Goal: Check status: Check status

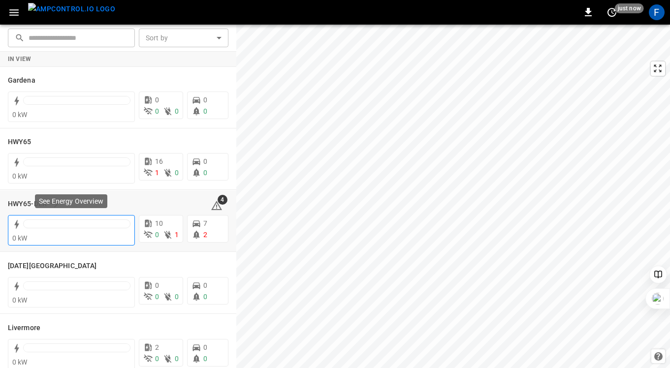
click at [53, 220] on div at bounding box center [76, 224] width 107 height 9
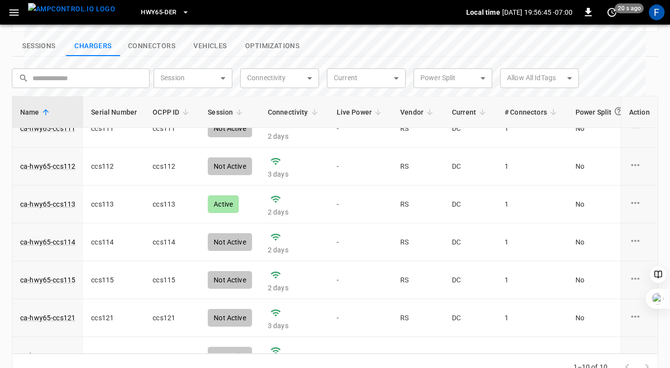
scroll to position [23, 0]
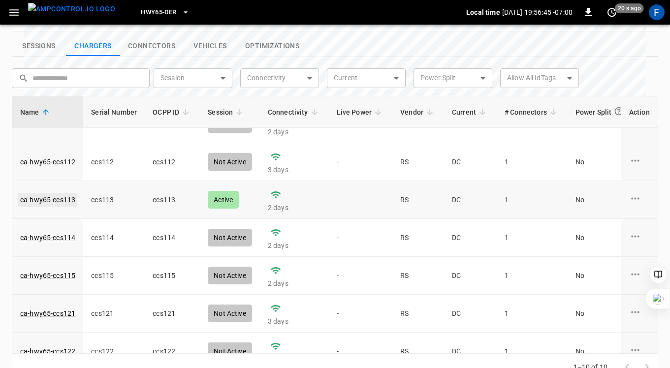
click at [48, 193] on link "ca-hwy65-ccs113" at bounding box center [47, 200] width 59 height 14
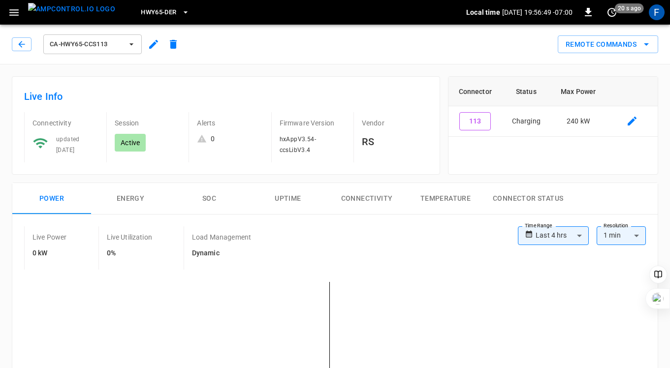
click at [212, 197] on button "SOC" at bounding box center [209, 199] width 79 height 32
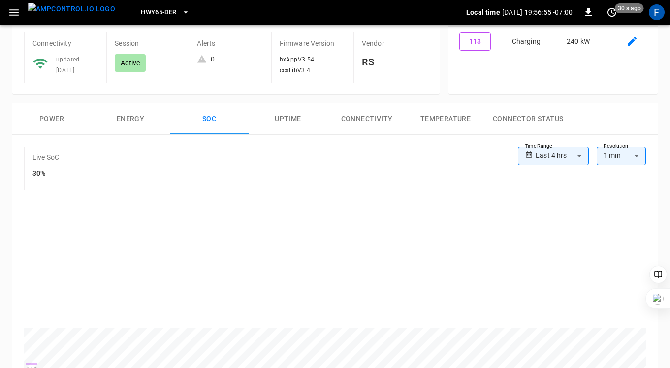
scroll to position [110, 0]
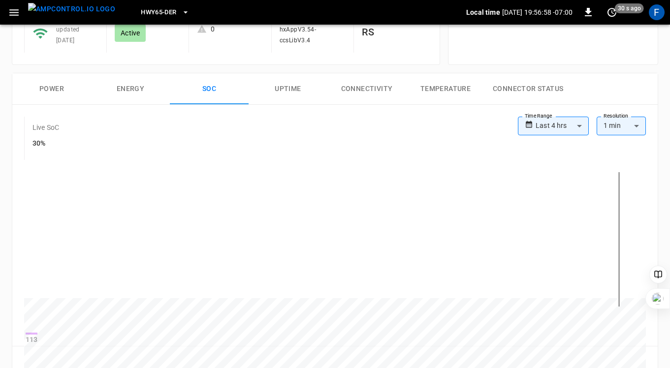
click at [58, 97] on button "Power" at bounding box center [51, 89] width 79 height 32
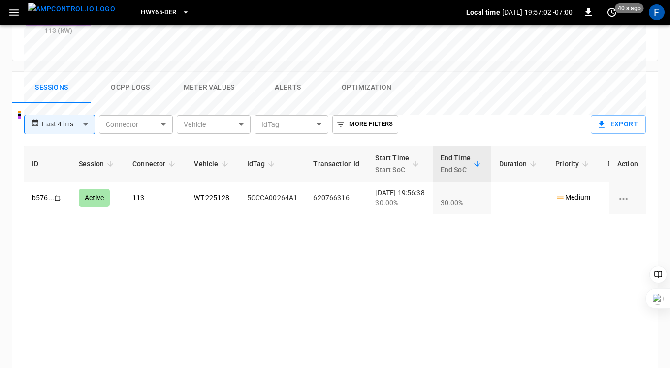
scroll to position [471, 0]
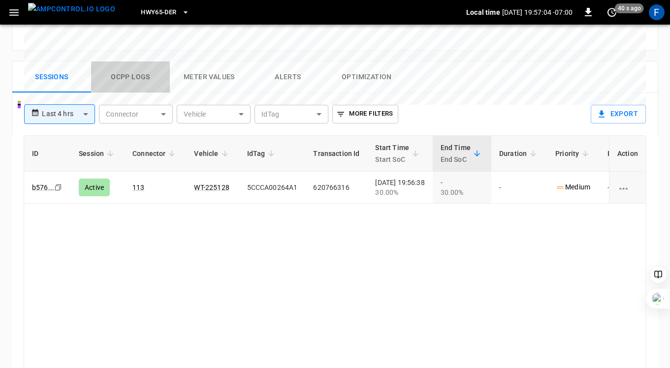
click at [127, 62] on button "Ocpp logs" at bounding box center [130, 78] width 79 height 32
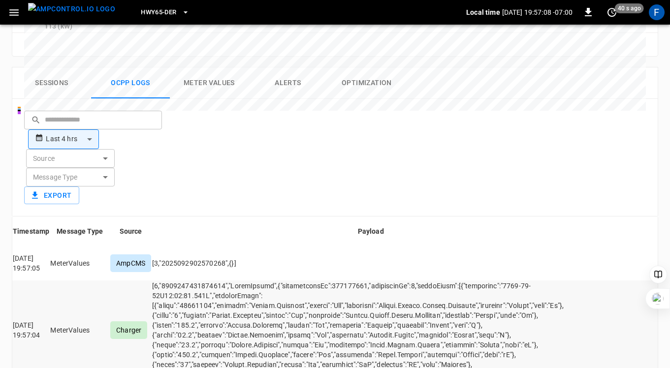
scroll to position [461, 0]
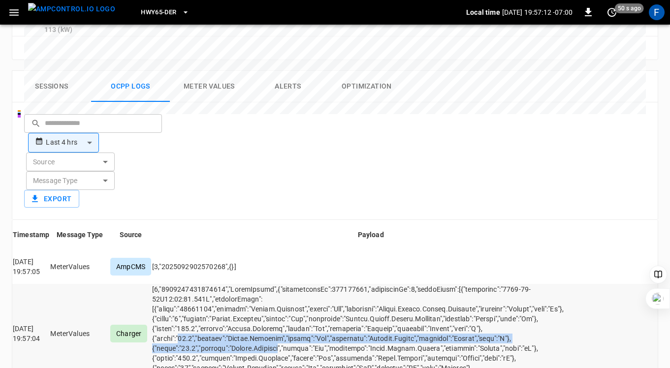
drag, startPoint x: 289, startPoint y: 240, endPoint x: 387, endPoint y: 245, distance: 98.1
click at [387, 284] on td "opcc-messages-table" at bounding box center [371, 333] width 438 height 99
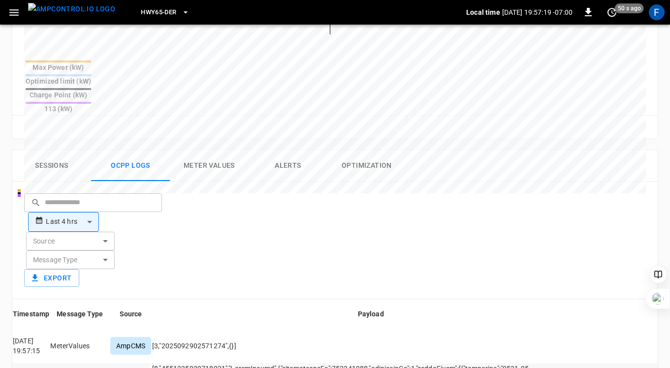
scroll to position [0, 0]
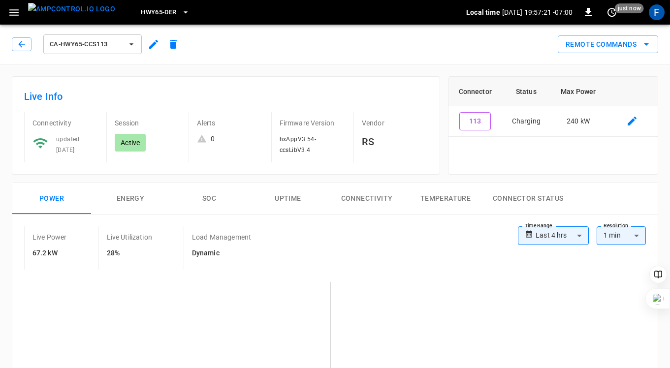
click at [212, 198] on button "SOC" at bounding box center [209, 199] width 79 height 32
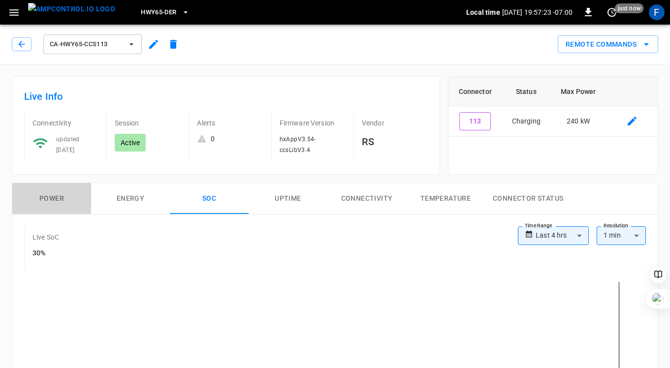
click at [57, 194] on button "Power" at bounding box center [51, 199] width 79 height 32
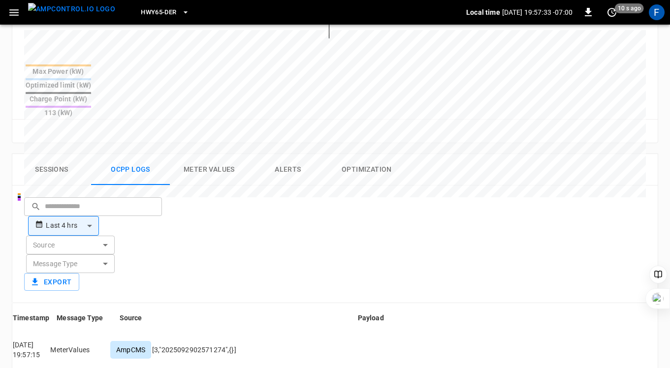
scroll to position [384, 0]
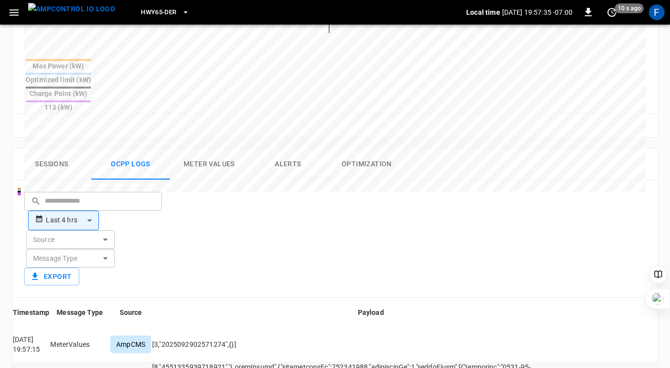
drag, startPoint x: 285, startPoint y: 316, endPoint x: 440, endPoint y: 320, distance: 155.1
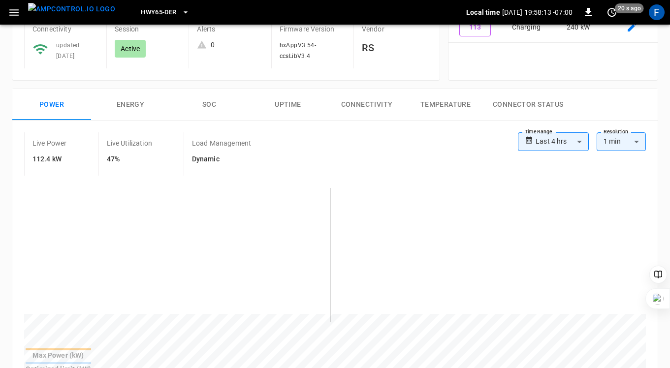
scroll to position [103, 0]
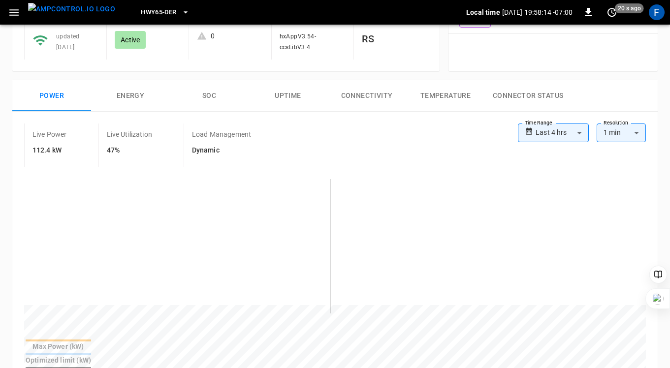
click at [208, 94] on button "SOC" at bounding box center [209, 96] width 79 height 32
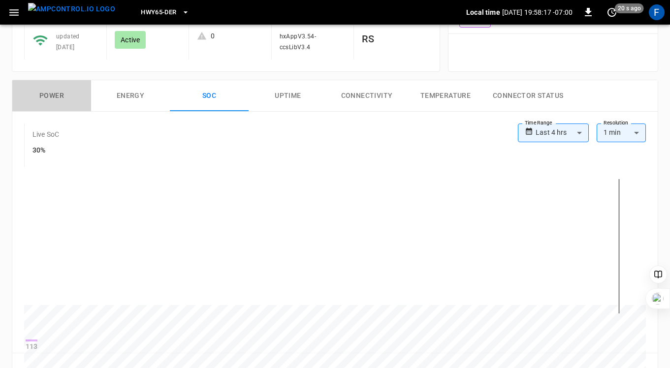
click at [52, 94] on button "Power" at bounding box center [51, 96] width 79 height 32
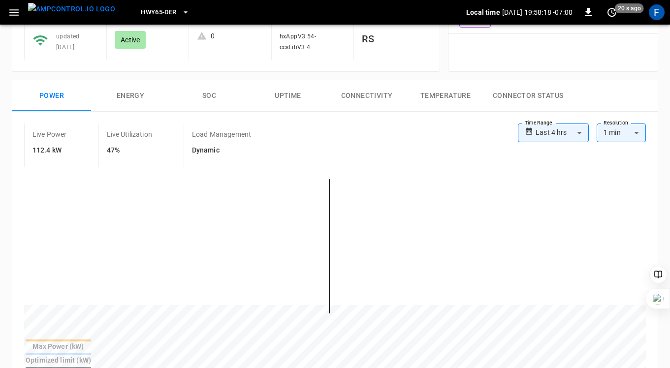
scroll to position [0, 0]
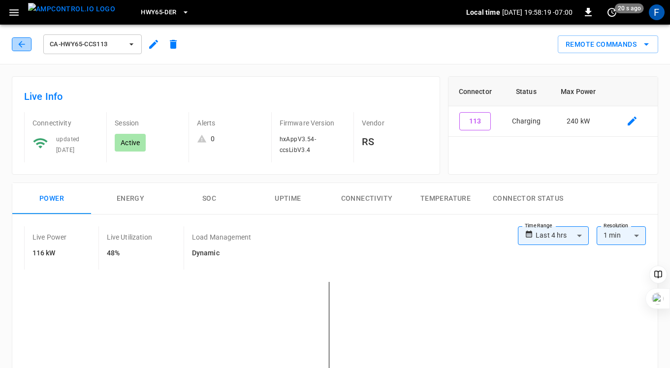
click at [20, 49] on button "button" at bounding box center [22, 44] width 20 height 14
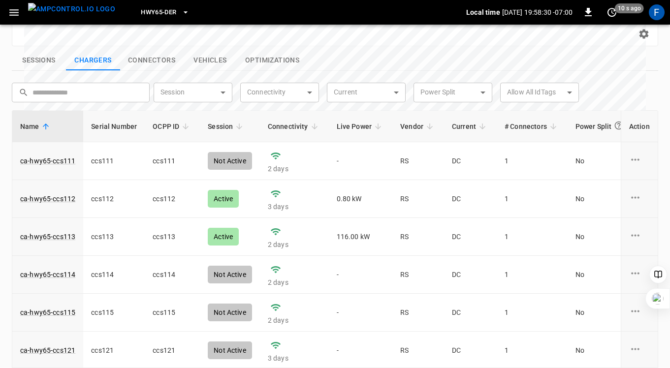
scroll to position [353, 0]
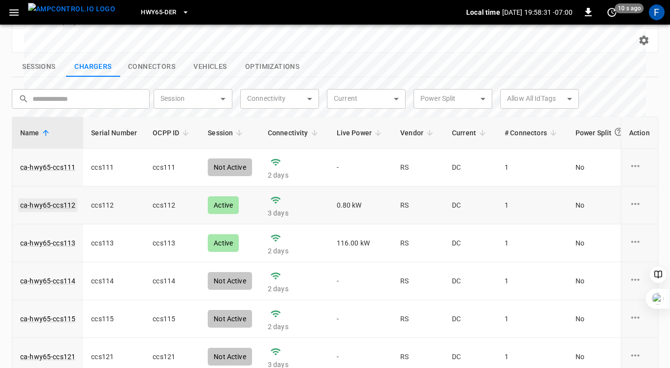
click at [56, 198] on link "ca-hwy65-ccs112" at bounding box center [47, 205] width 59 height 14
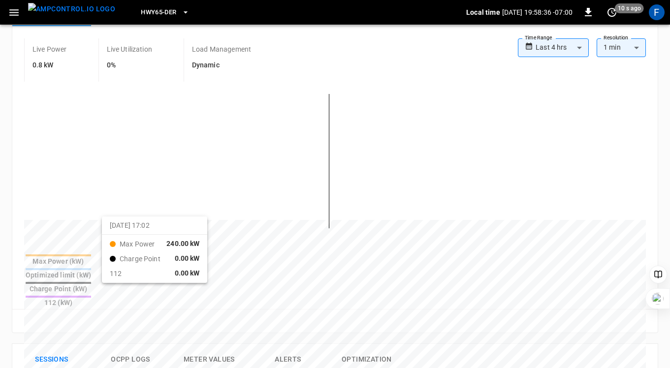
scroll to position [26, 0]
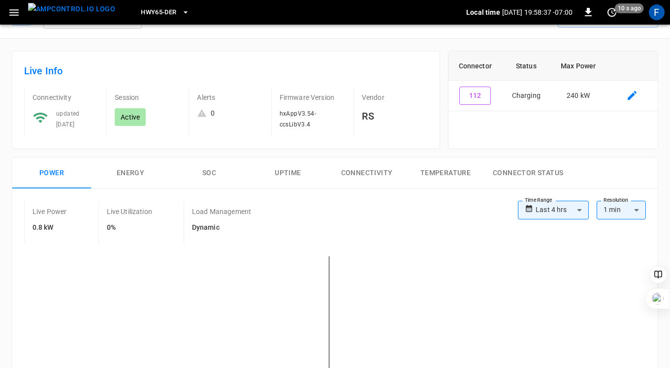
click at [114, 224] on h6 "0%" at bounding box center [129, 228] width 45 height 11
click at [142, 164] on button "Energy" at bounding box center [130, 174] width 79 height 32
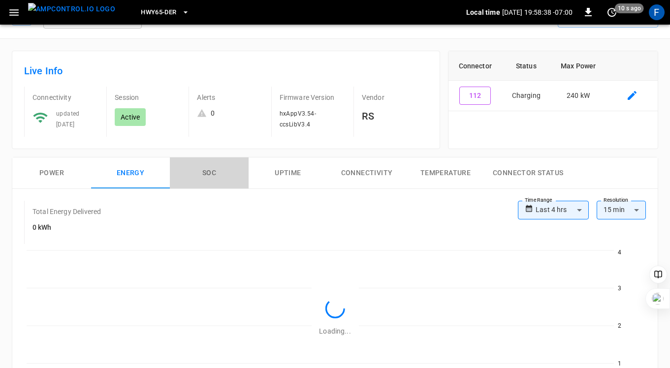
click at [206, 169] on button "SOC" at bounding box center [209, 174] width 79 height 32
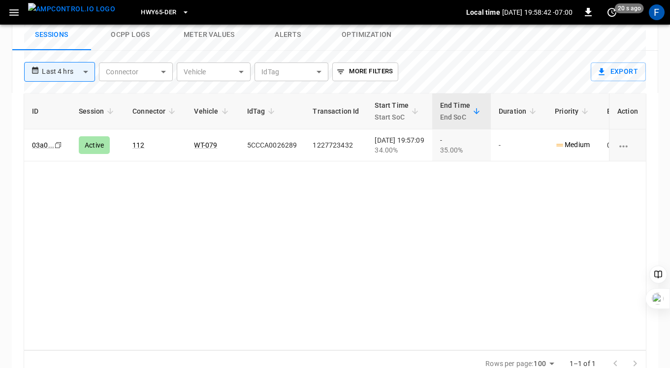
scroll to position [378, 0]
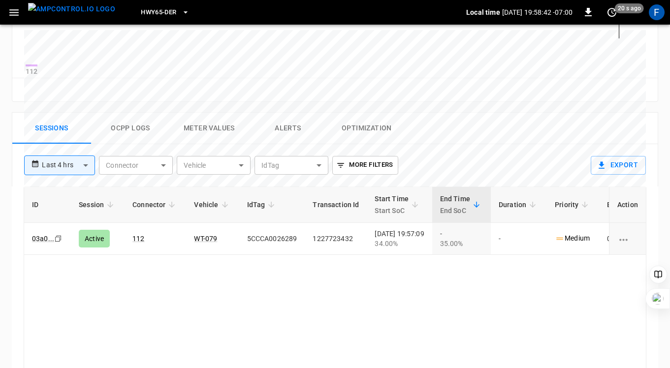
click at [121, 133] on button "Ocpp logs" at bounding box center [130, 129] width 79 height 32
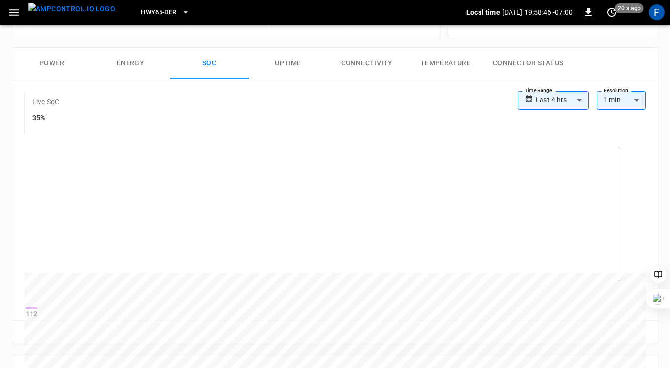
scroll to position [0, 0]
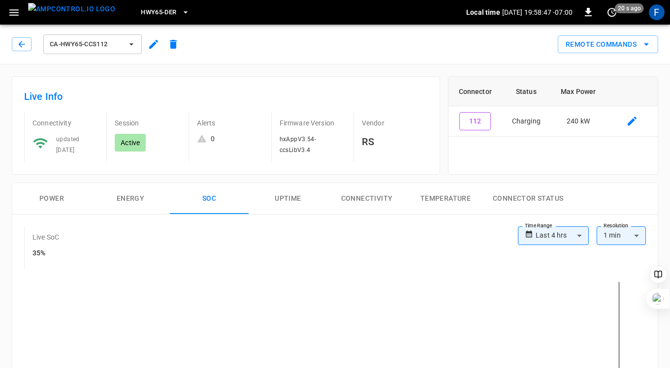
click at [11, 42] on div "ca-hwy65-ccs112" at bounding box center [95, 43] width 175 height 28
click at [23, 45] on icon "button" at bounding box center [22, 44] width 10 height 10
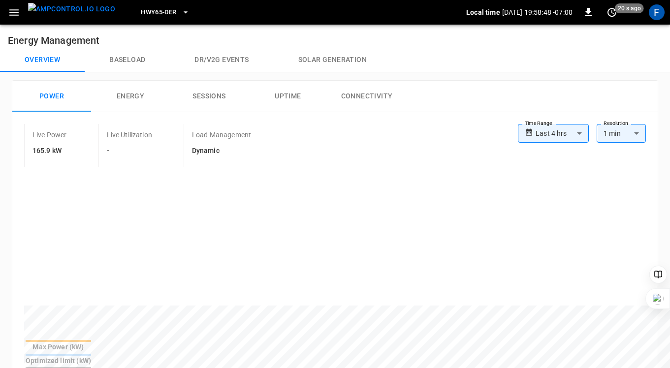
scroll to position [373, 0]
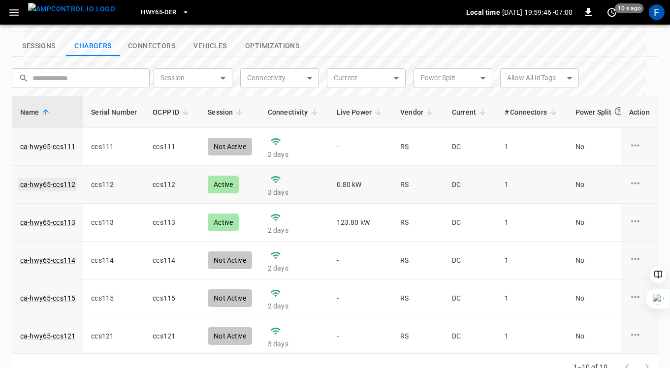
click at [60, 178] on link "ca-hwy65-ccs112" at bounding box center [47, 185] width 59 height 14
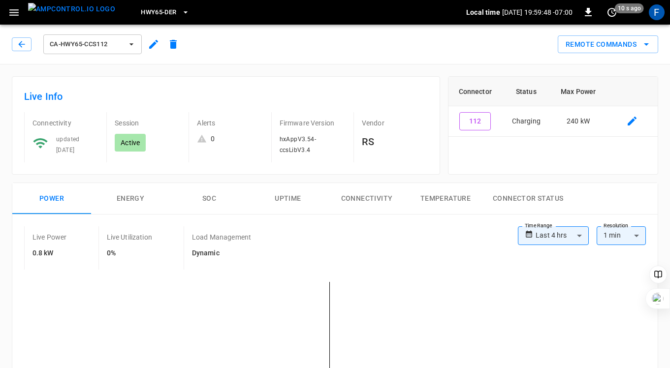
click at [215, 201] on button "SOC" at bounding box center [209, 199] width 79 height 32
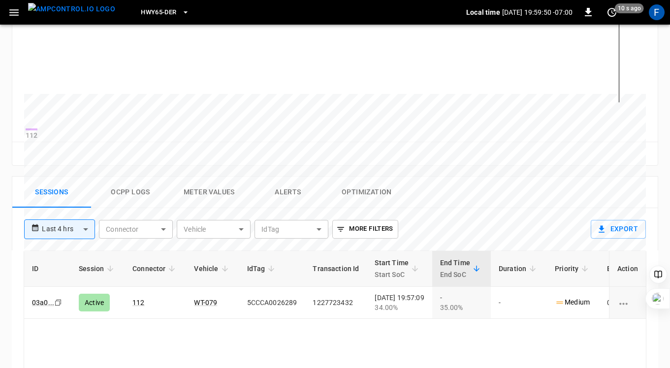
scroll to position [376, 0]
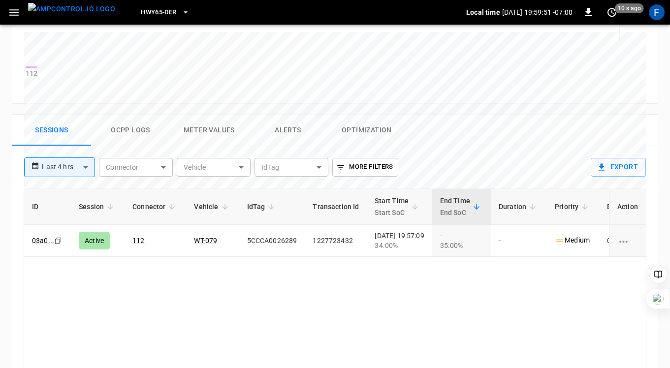
click at [119, 131] on button "Ocpp logs" at bounding box center [130, 131] width 79 height 32
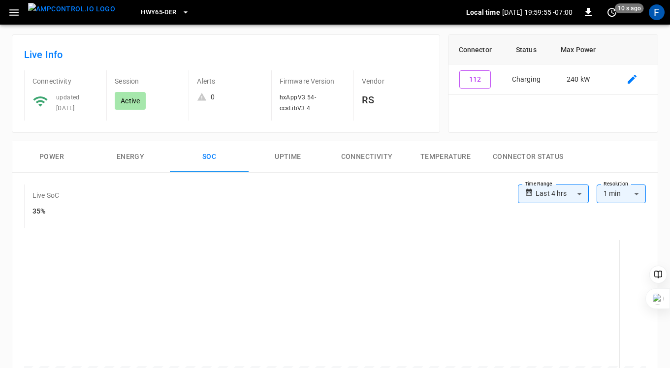
scroll to position [0, 0]
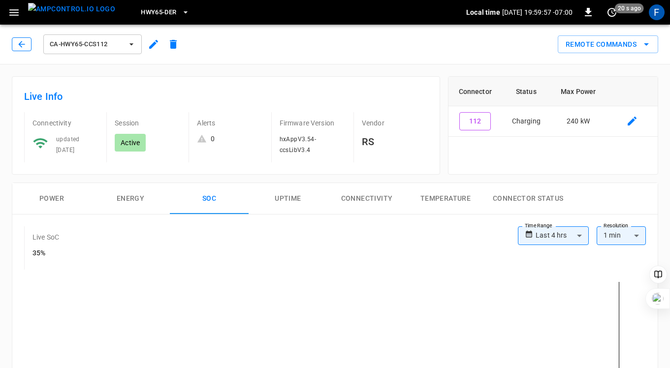
click at [19, 42] on icon "button" at bounding box center [22, 44] width 10 height 10
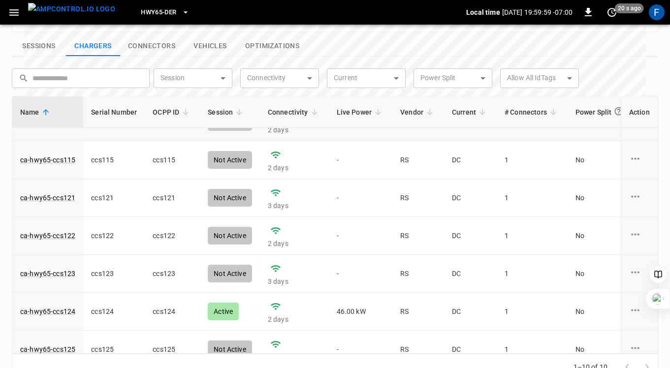
scroll to position [154, 0]
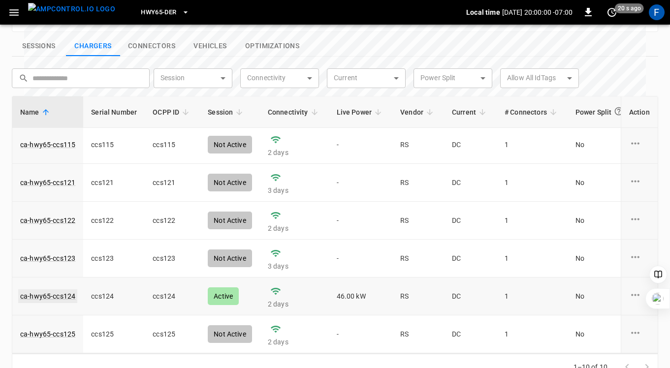
click at [51, 290] on link "ca-hwy65-ccs124" at bounding box center [47, 297] width 59 height 14
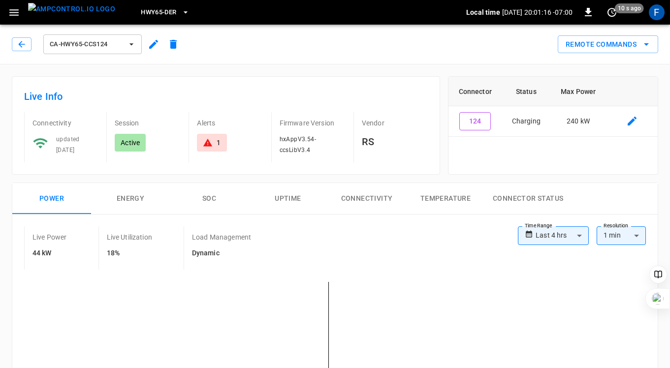
click at [218, 139] on div "1" at bounding box center [219, 143] width 4 height 10
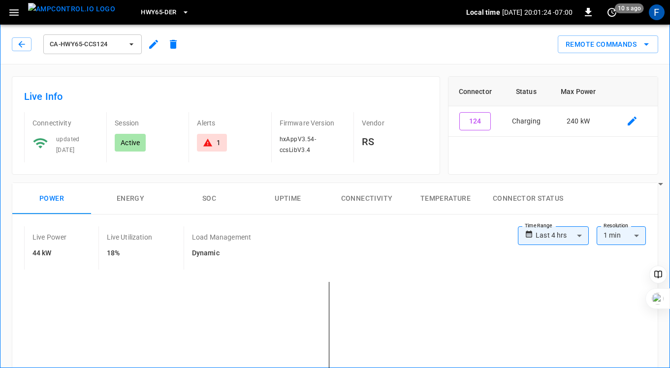
click at [225, 199] on button "SOC" at bounding box center [209, 199] width 79 height 32
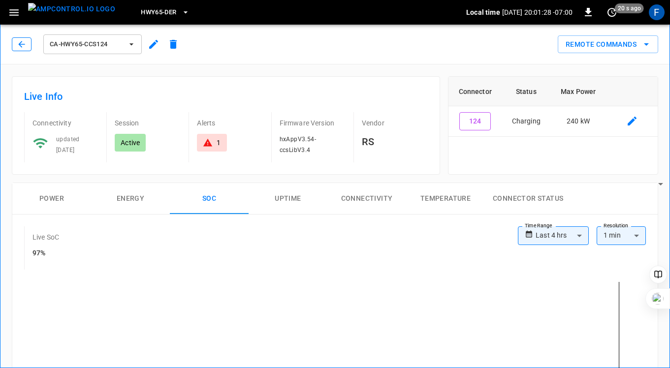
click at [17, 42] on icon "button" at bounding box center [22, 44] width 10 height 10
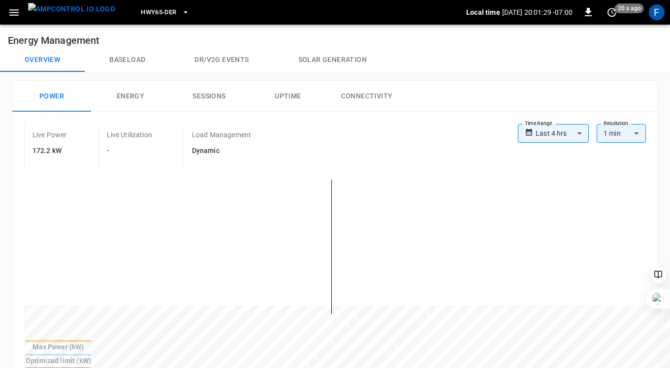
scroll to position [373, 0]
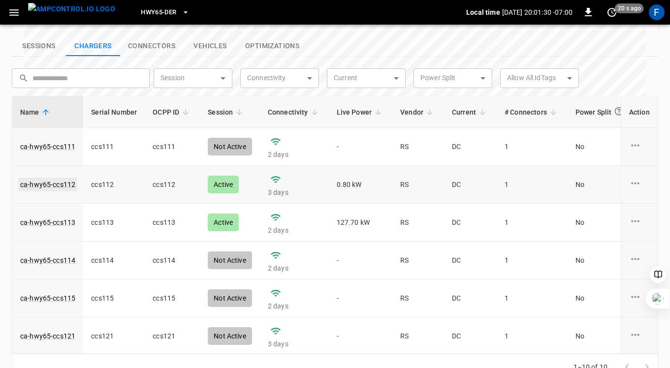
click at [67, 178] on link "ca-hwy65-ccs112" at bounding box center [47, 185] width 59 height 14
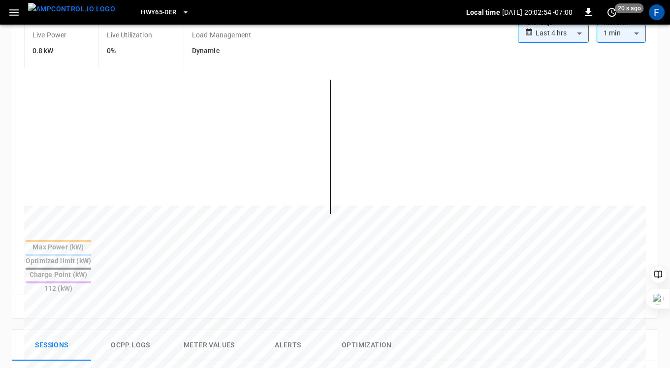
scroll to position [50, 0]
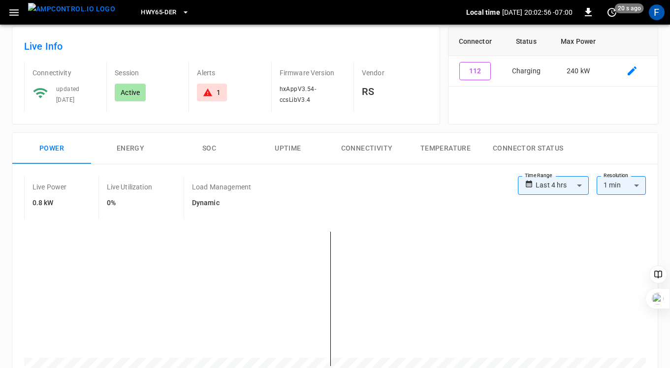
click at [201, 149] on button "SOC" at bounding box center [209, 149] width 79 height 32
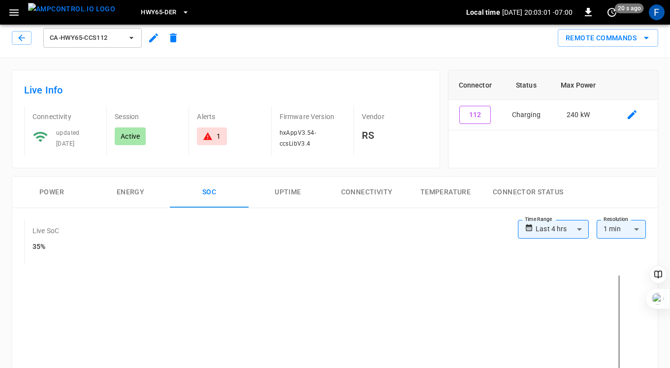
scroll to position [0, 0]
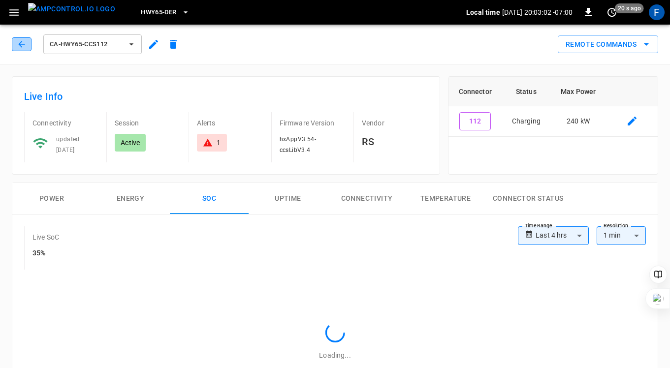
click at [19, 39] on icon "button" at bounding box center [22, 44] width 10 height 10
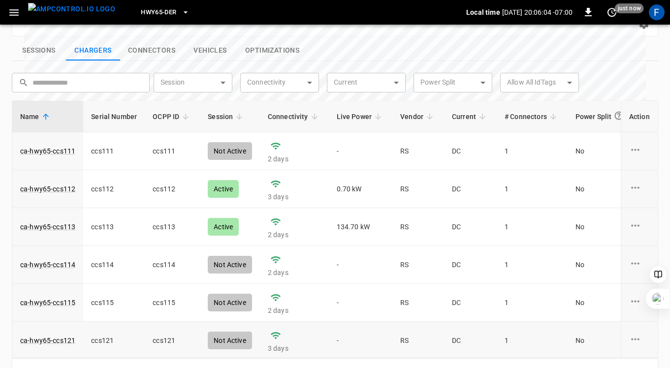
scroll to position [367, 0]
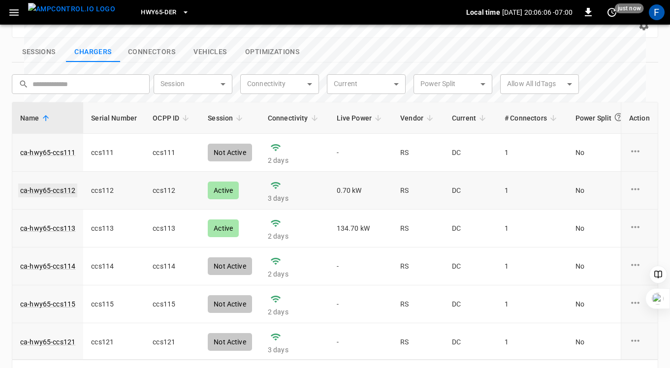
click at [54, 184] on link "ca-hwy65-ccs112" at bounding box center [47, 191] width 59 height 14
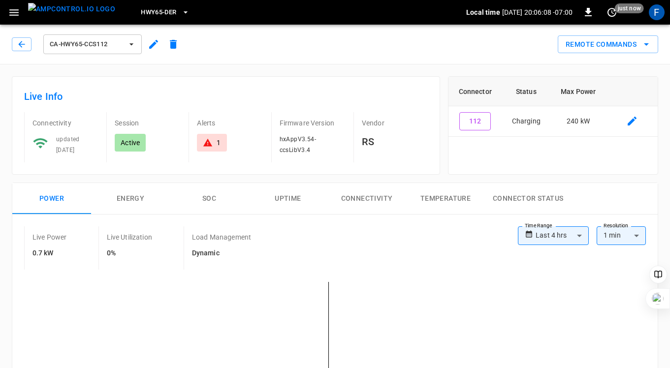
click at [212, 138] on icon at bounding box center [208, 143] width 10 height 10
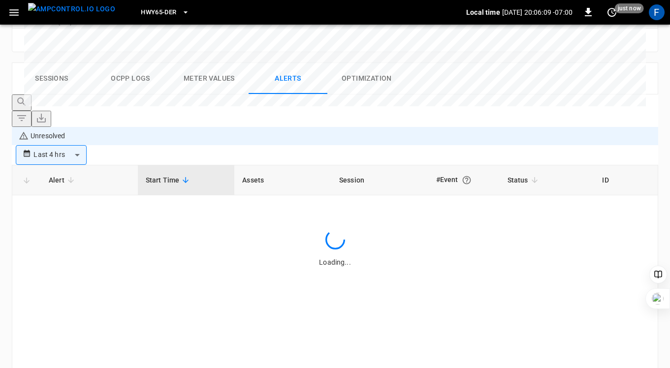
scroll to position [470, 0]
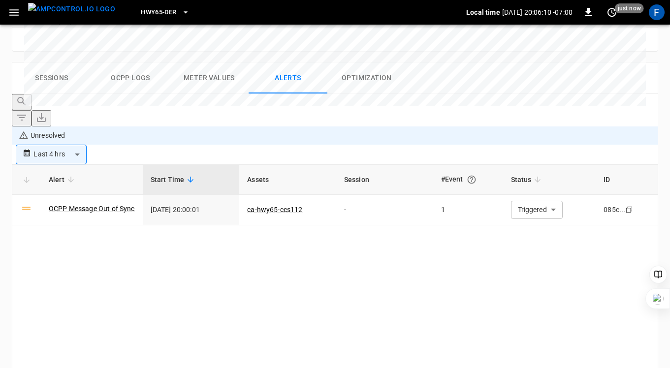
click at [212, 195] on td "[DATE] 20:00:01" at bounding box center [191, 210] width 97 height 31
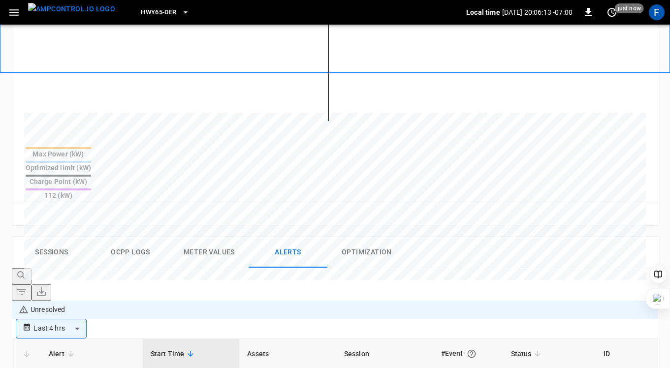
scroll to position [7, 0]
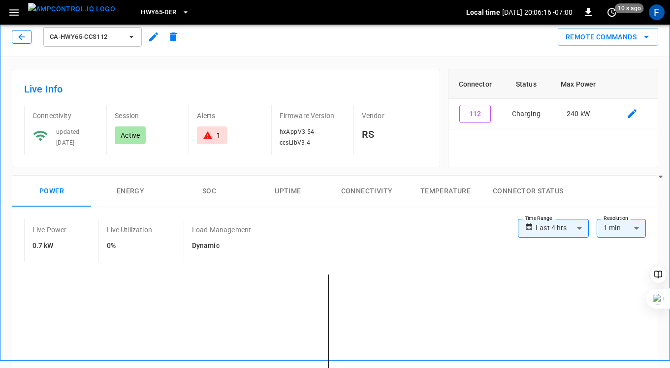
click at [20, 35] on icon "button" at bounding box center [21, 36] width 6 height 6
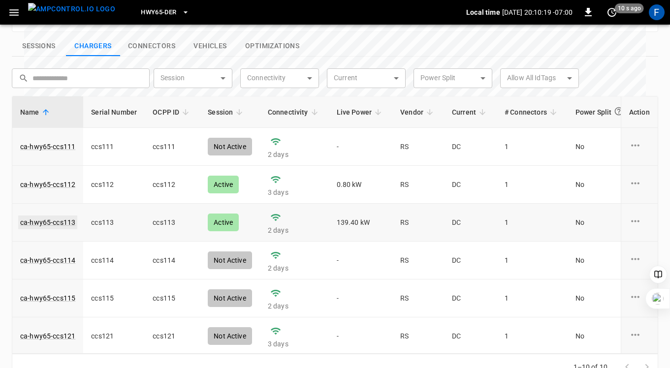
click at [65, 216] on link "ca-hwy65-ccs113" at bounding box center [47, 223] width 59 height 14
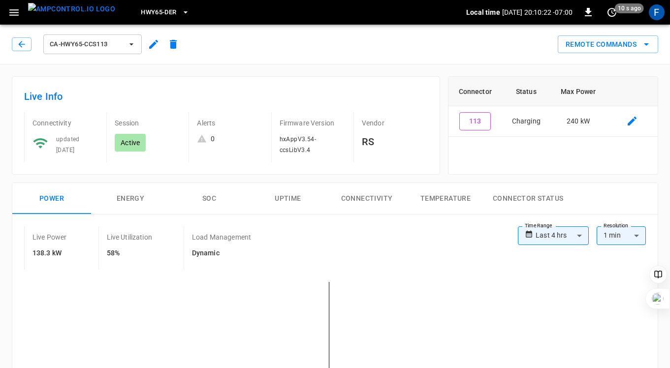
click at [207, 194] on button "SOC" at bounding box center [209, 199] width 79 height 32
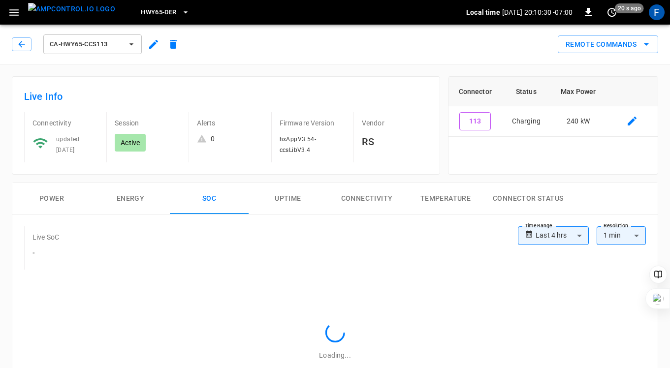
scroll to position [499, 0]
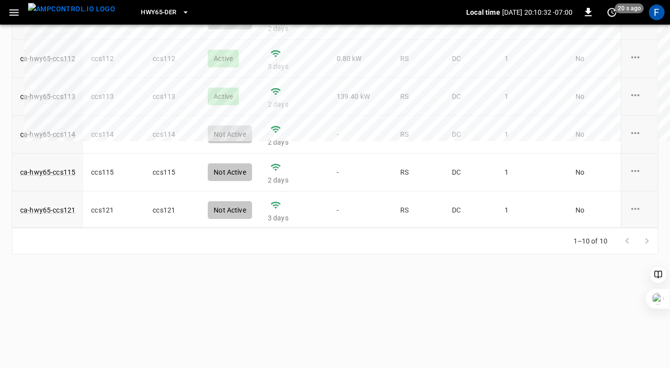
scroll to position [373, 0]
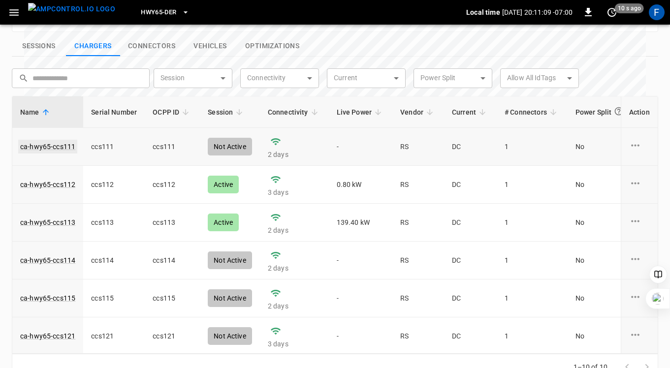
click at [36, 140] on link "ca-hwy65-ccs111" at bounding box center [47, 147] width 59 height 14
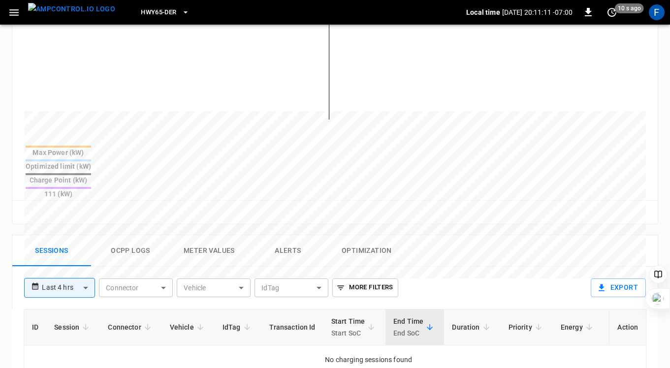
scroll to position [443, 0]
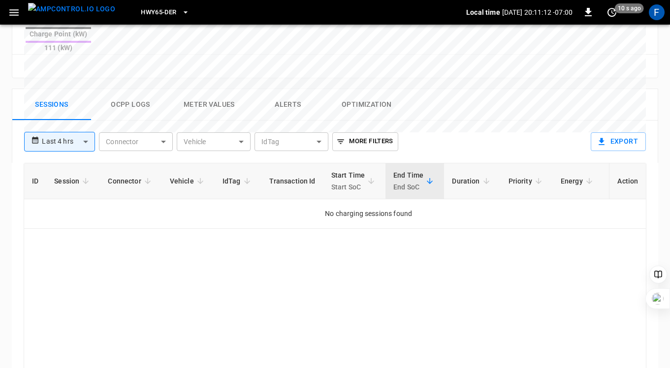
click at [130, 89] on button "Ocpp logs" at bounding box center [130, 105] width 79 height 32
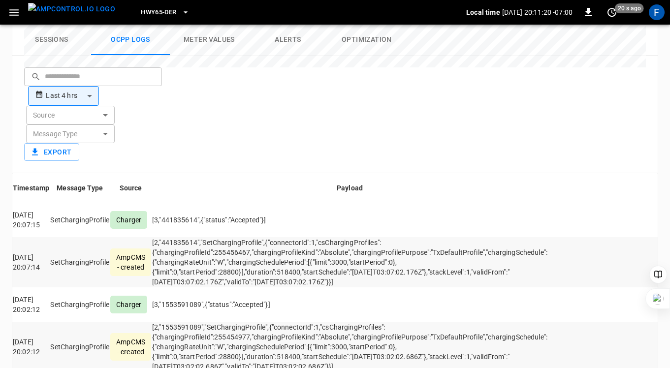
scroll to position [0, 0]
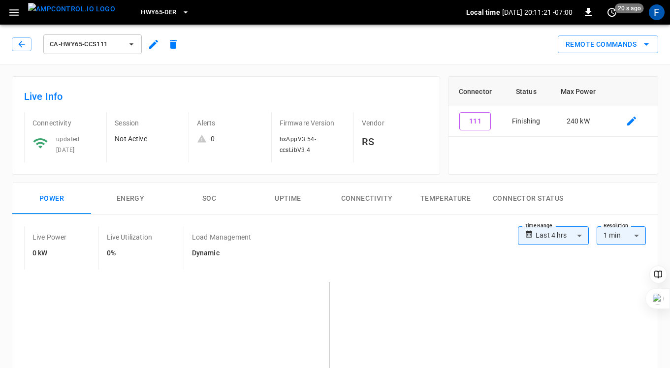
click at [221, 204] on button "SOC" at bounding box center [209, 199] width 79 height 32
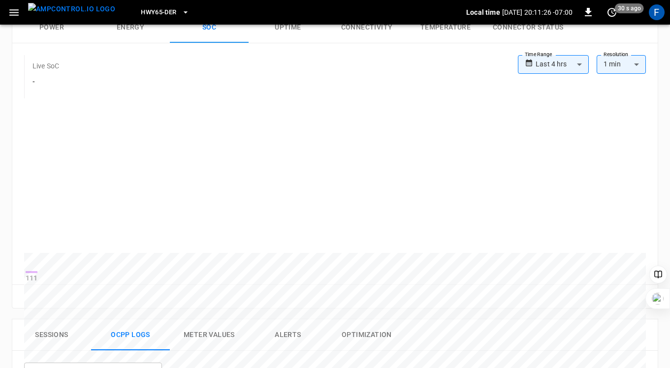
scroll to position [148, 0]
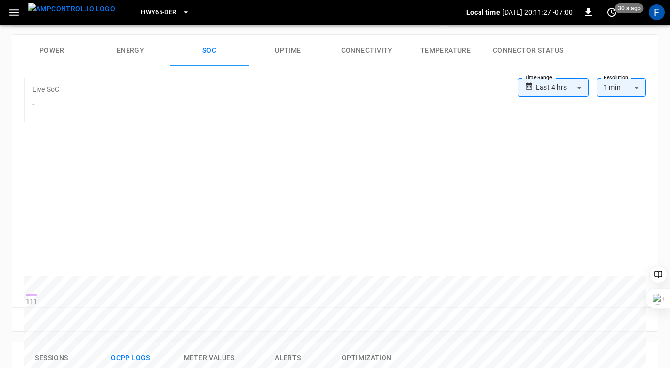
click at [549, 94] on body "**********" at bounding box center [335, 320] width 670 height 936
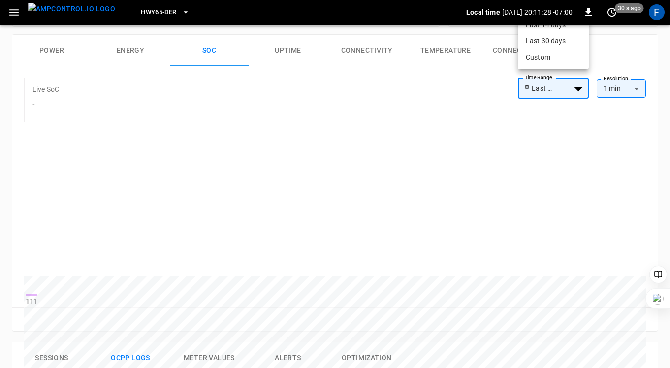
type input "**********"
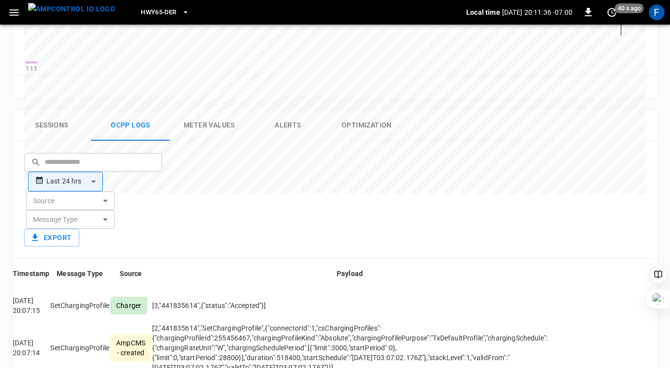
scroll to position [400, 0]
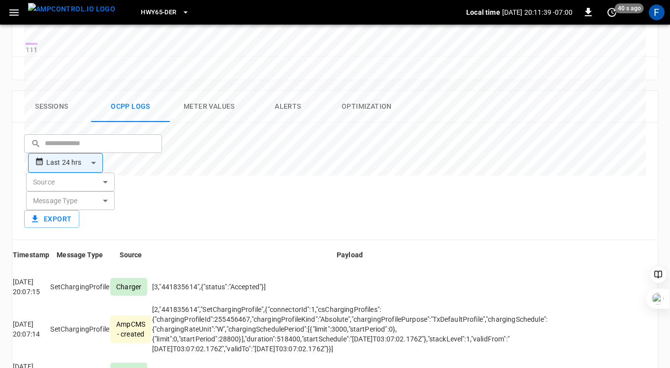
click at [64, 115] on button "Sessions" at bounding box center [51, 107] width 79 height 32
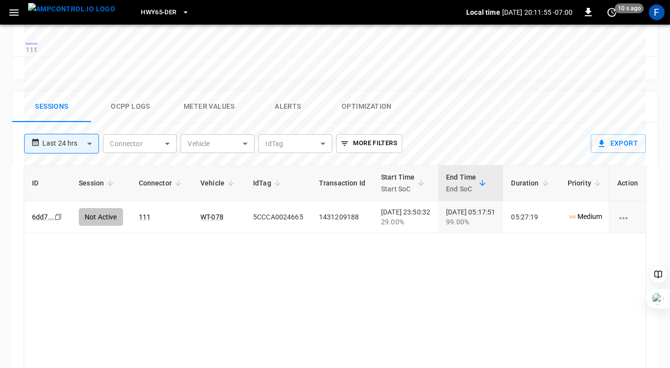
scroll to position [0, 0]
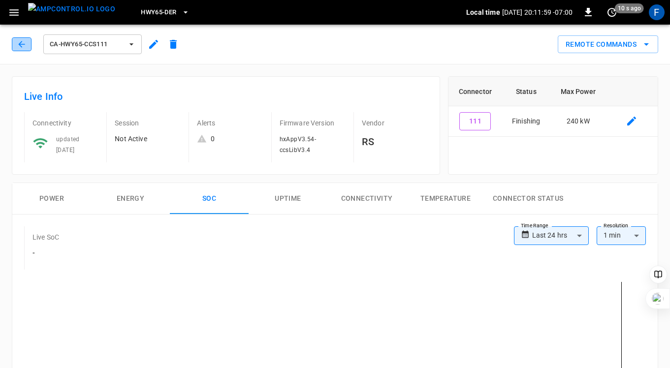
click at [16, 45] on button "button" at bounding box center [22, 44] width 20 height 14
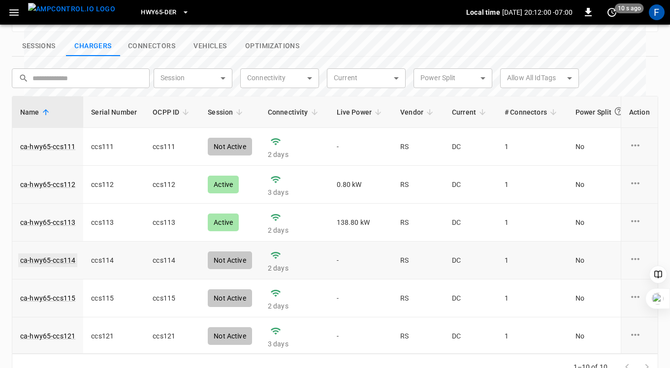
click at [45, 254] on link "ca-hwy65-ccs114" at bounding box center [47, 261] width 59 height 14
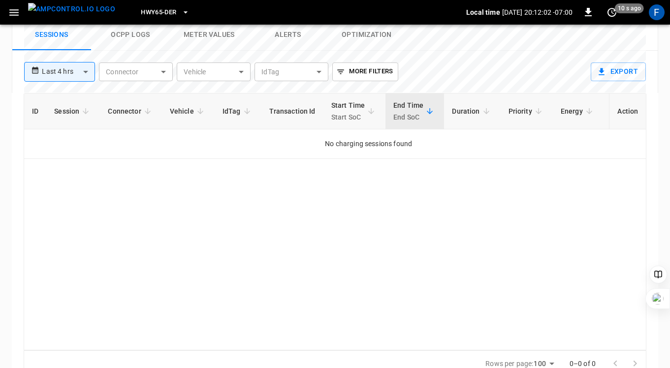
scroll to position [467, 0]
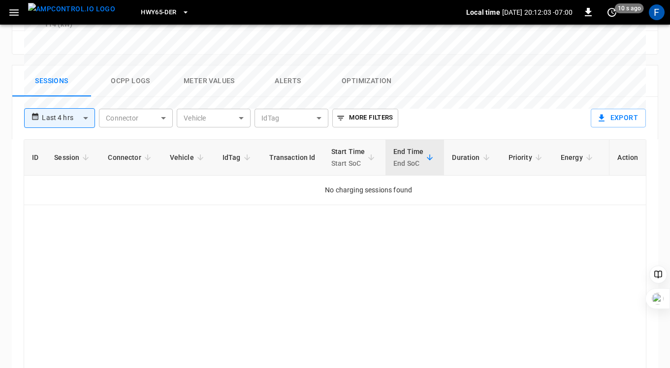
type input "**********"
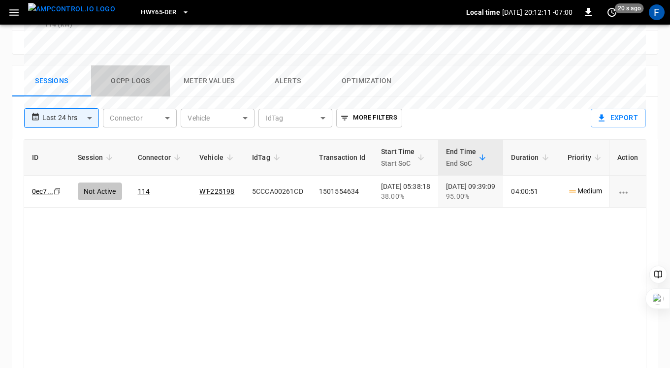
click at [134, 65] on button "Ocpp logs" at bounding box center [130, 81] width 79 height 32
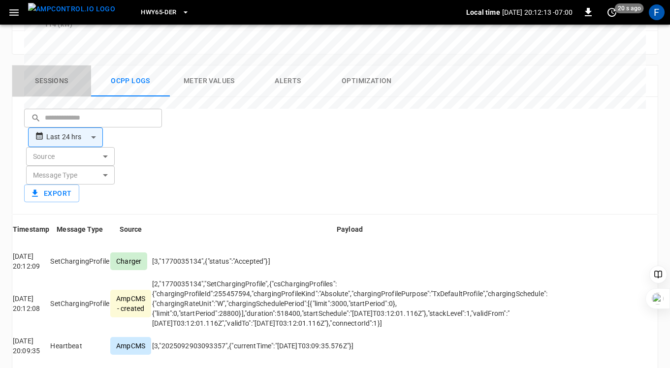
click at [61, 65] on button "Sessions" at bounding box center [51, 81] width 79 height 32
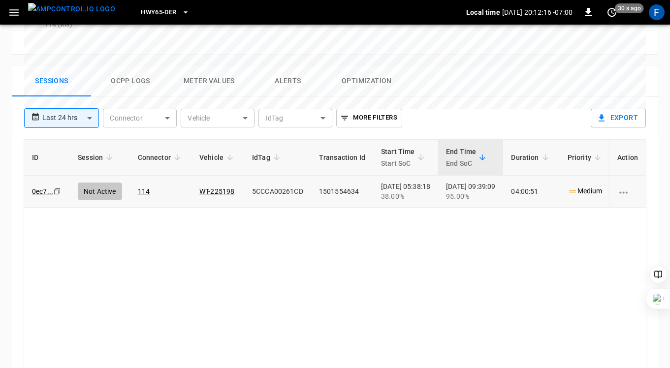
scroll to position [0, 0]
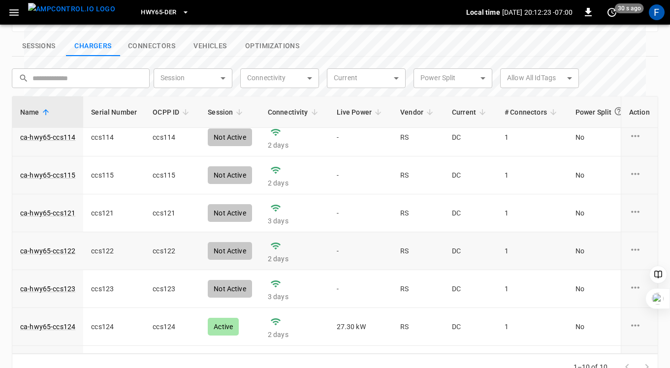
scroll to position [121, 0]
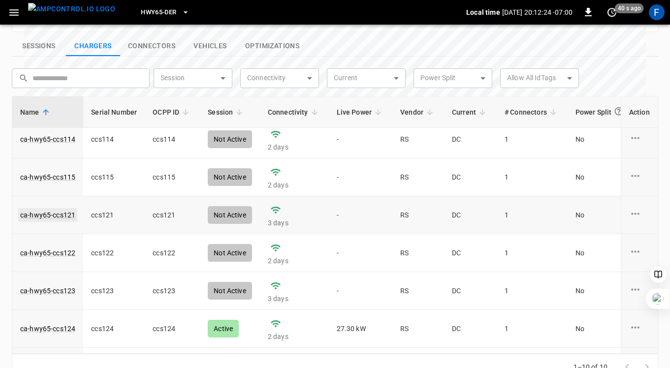
click at [56, 208] on link "ca-hwy65-ccs121" at bounding box center [47, 215] width 59 height 14
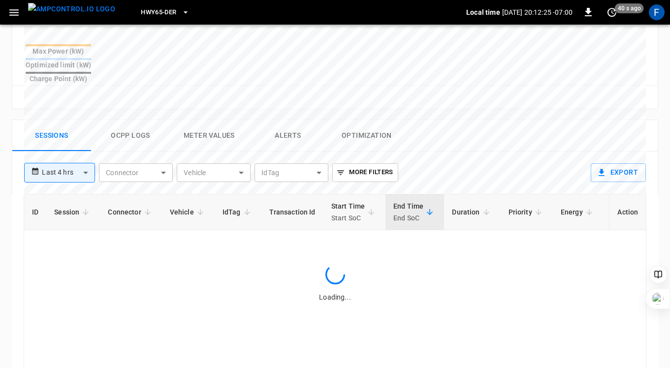
scroll to position [410, 0]
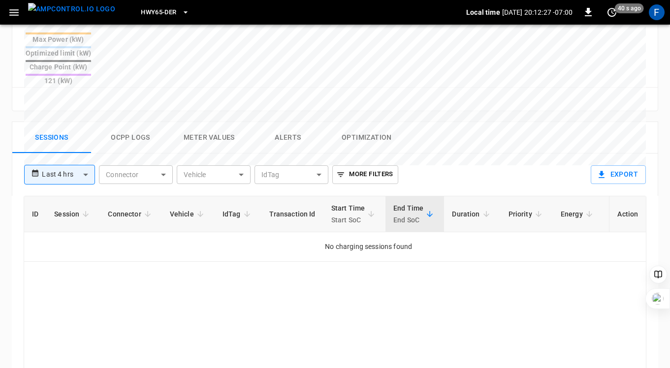
click at [64, 154] on div "**********" at bounding box center [301, 171] width 571 height 34
click at [69, 139] on body "**********" at bounding box center [335, 41] width 670 height 902
type input "**********"
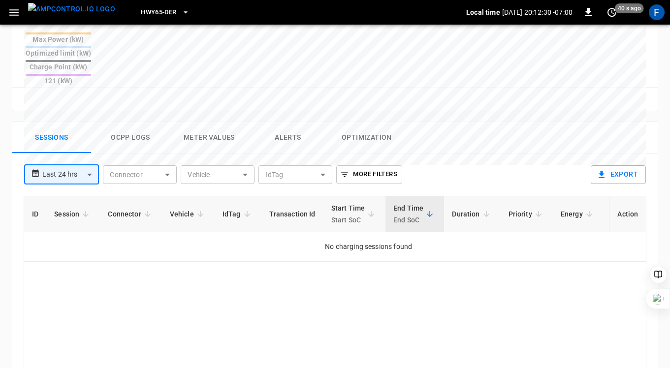
scroll to position [0, 0]
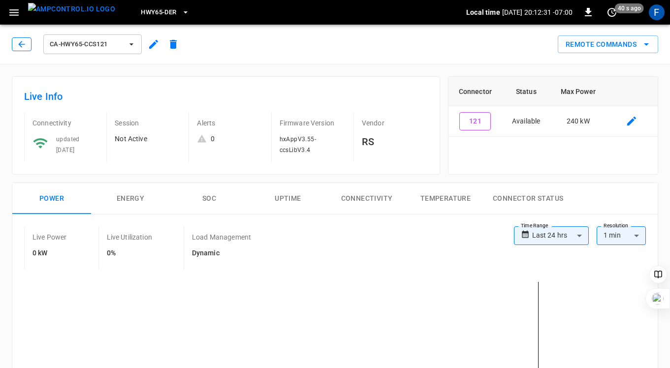
click at [22, 44] on icon "button" at bounding box center [22, 44] width 10 height 10
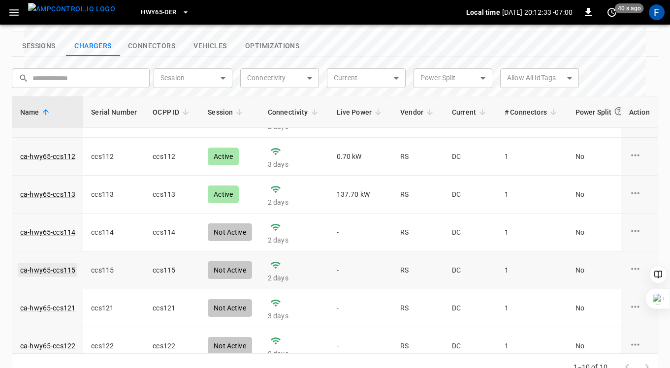
scroll to position [43, 0]
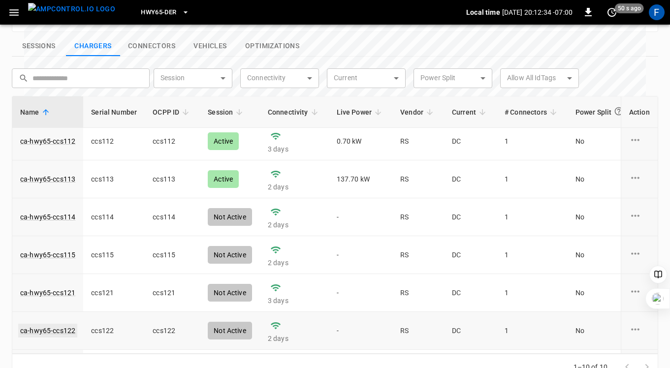
click at [45, 324] on link "ca-hwy65-ccs122" at bounding box center [47, 331] width 59 height 14
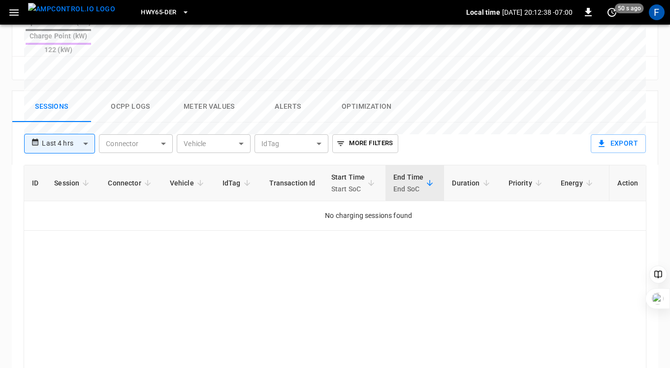
scroll to position [448, 0]
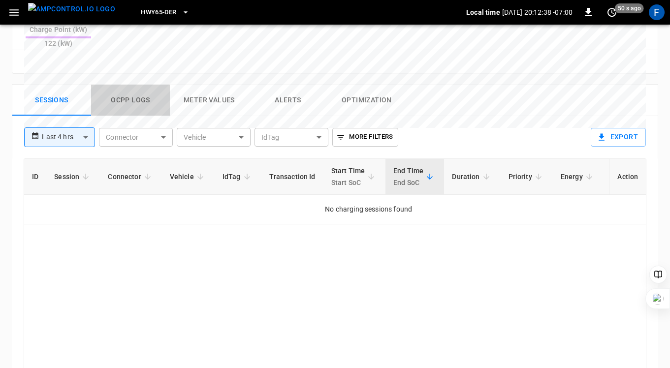
click at [123, 85] on button "Ocpp logs" at bounding box center [130, 101] width 79 height 32
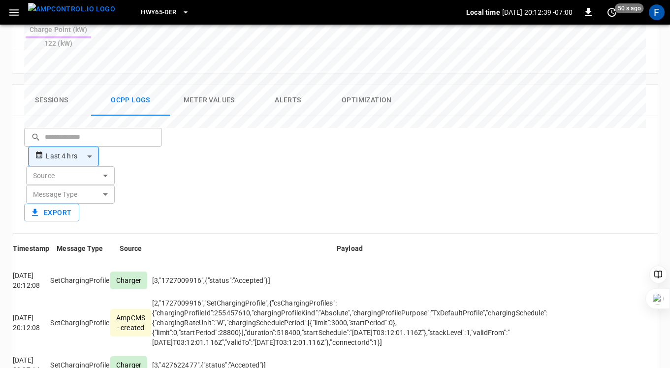
click at [42, 85] on button "Sessions" at bounding box center [51, 101] width 79 height 32
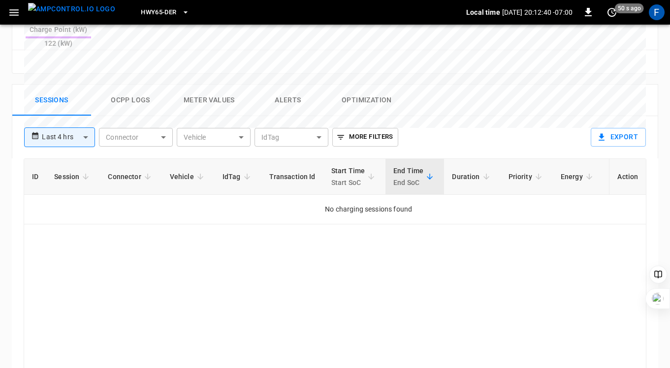
click at [57, 97] on body "**********" at bounding box center [335, 3] width 670 height 902
type input "**********"
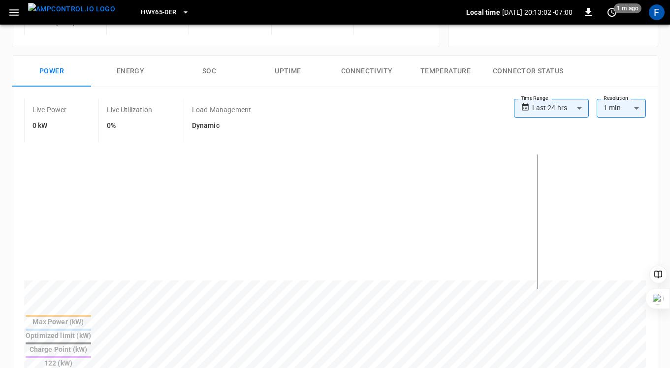
scroll to position [0, 0]
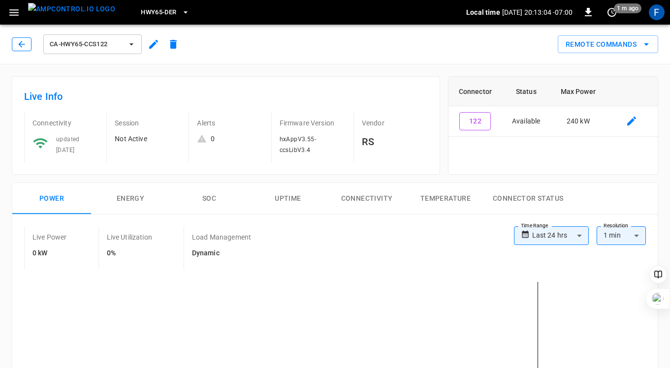
click at [14, 44] on button "button" at bounding box center [22, 44] width 20 height 14
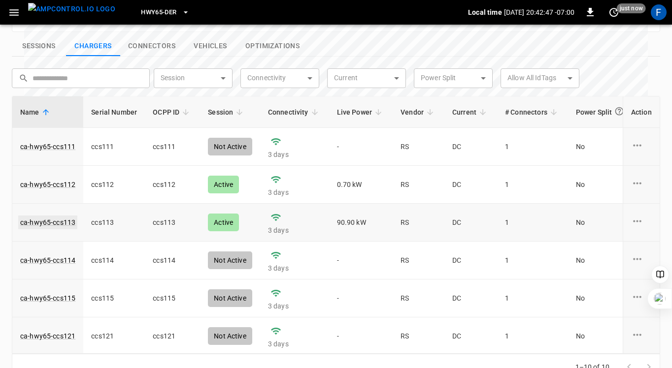
click at [54, 216] on link "ca-hwy65-ccs113" at bounding box center [47, 223] width 59 height 14
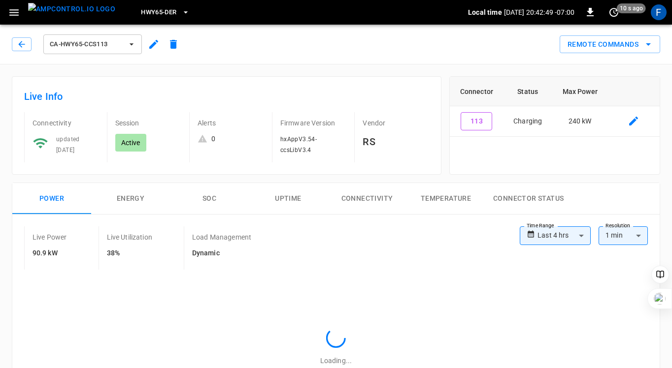
click at [229, 198] on button "SOC" at bounding box center [209, 199] width 79 height 32
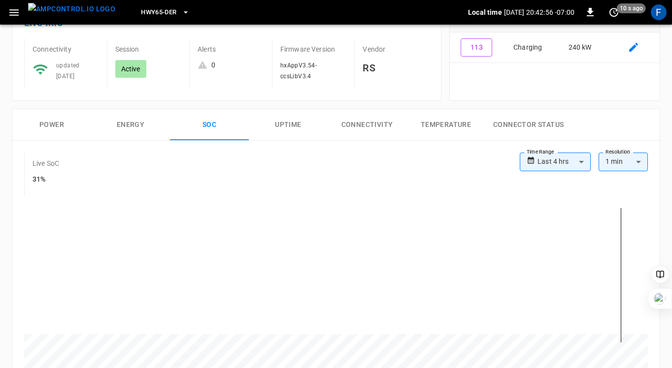
scroll to position [35, 0]
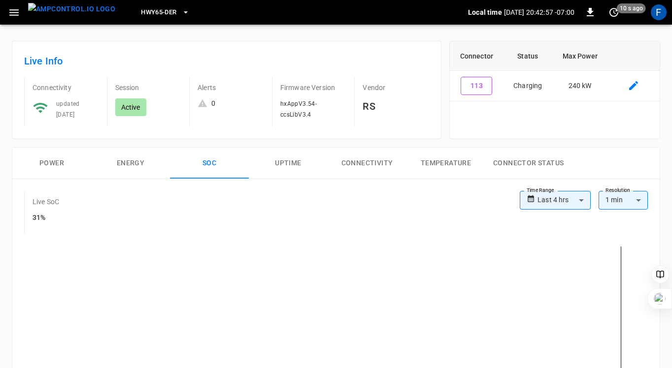
click at [56, 162] on button "Power" at bounding box center [51, 164] width 79 height 32
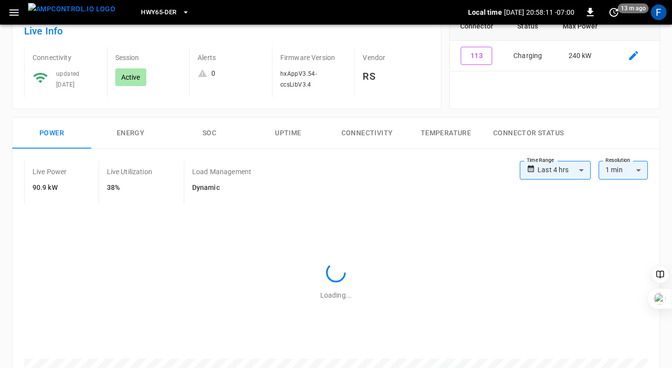
scroll to position [0, 0]
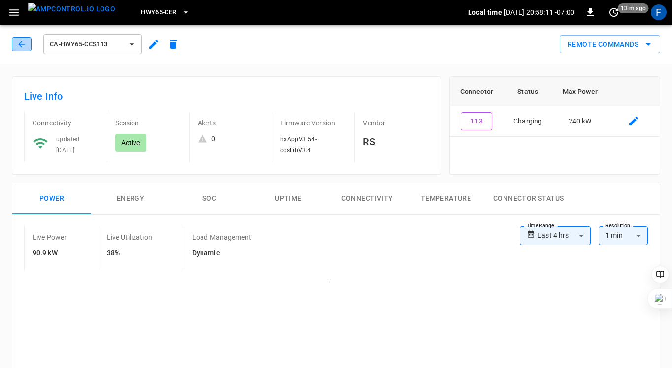
click at [22, 41] on icon "button" at bounding box center [22, 44] width 10 height 10
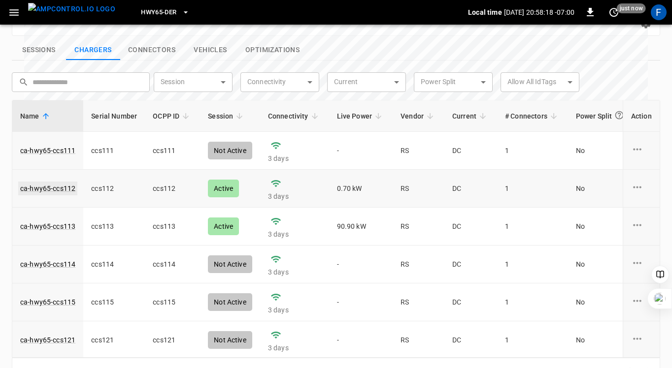
click at [42, 182] on link "ca-hwy65-ccs112" at bounding box center [47, 189] width 59 height 14
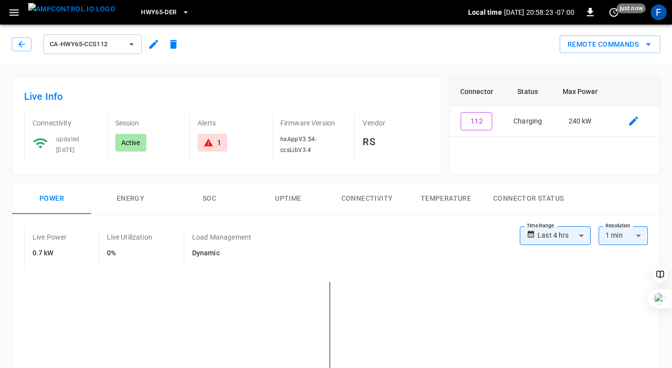
click at [211, 146] on icon at bounding box center [208, 143] width 10 height 10
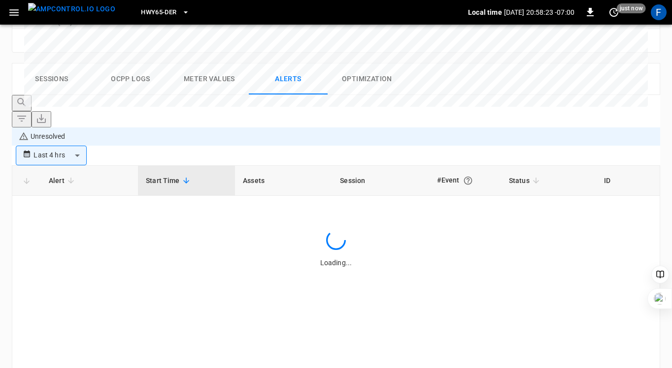
scroll to position [470, 0]
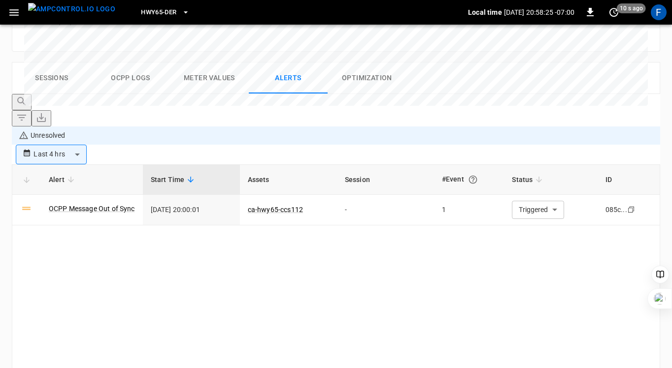
click at [189, 186] on div "Alert Start Time Assets Session #Event Status ID OCPP Message Out of Sync [DATE…" at bounding box center [336, 289] width 648 height 250
